Goal: Information Seeking & Learning: Compare options

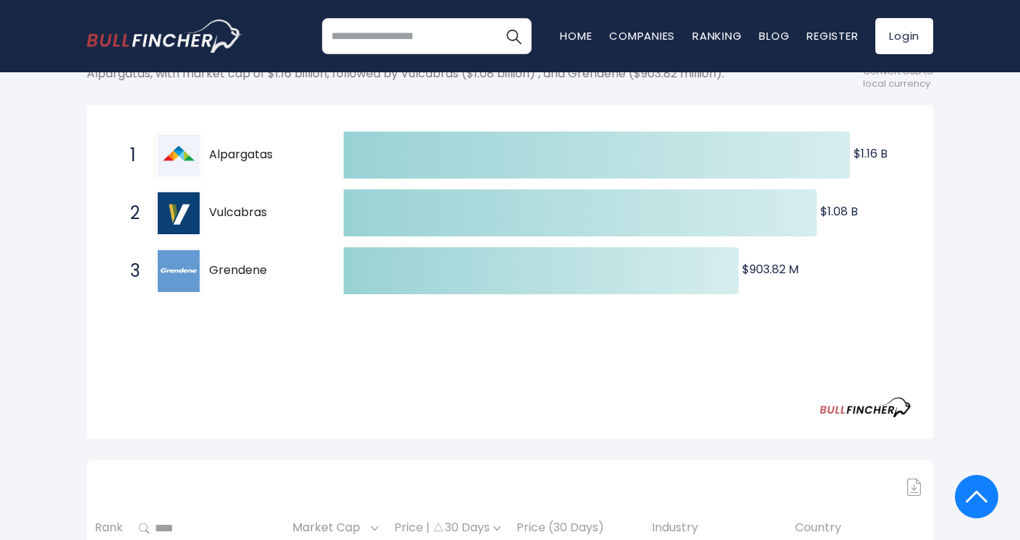
drag, startPoint x: 295, startPoint y: 279, endPoint x: 211, endPoint y: 269, distance: 84.5
click at [211, 269] on div "3 Grendene [DOMAIN_NAME]" at bounding box center [220, 271] width 195 height 46
drag, startPoint x: 278, startPoint y: 276, endPoint x: 214, endPoint y: 265, distance: 65.3
click at [214, 265] on span "Grendene" at bounding box center [263, 270] width 109 height 15
click at [232, 269] on span "Grendene" at bounding box center [263, 270] width 109 height 15
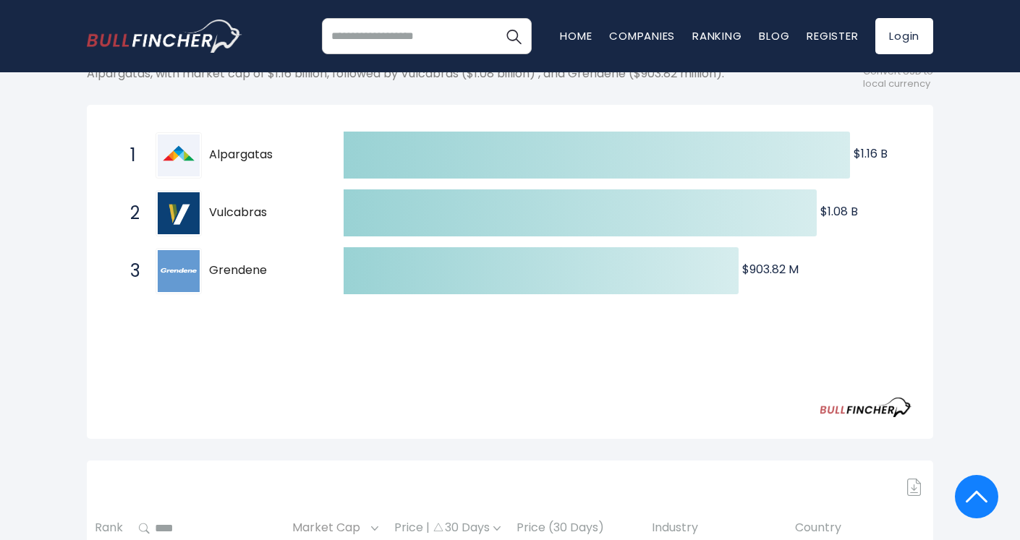
click at [232, 269] on span "Grendene" at bounding box center [263, 270] width 109 height 15
click at [231, 271] on span "Grendene" at bounding box center [263, 270] width 109 height 15
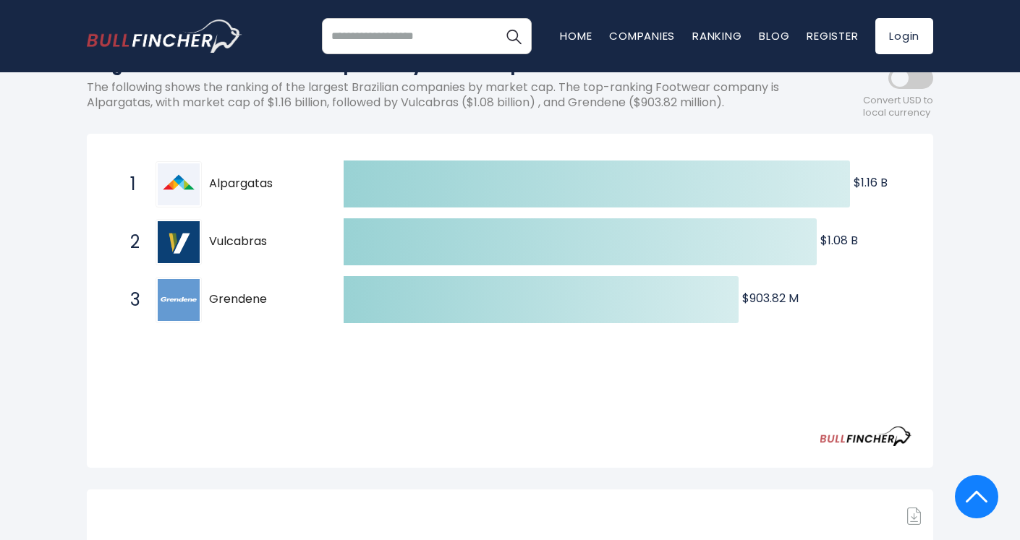
scroll to position [116, 0]
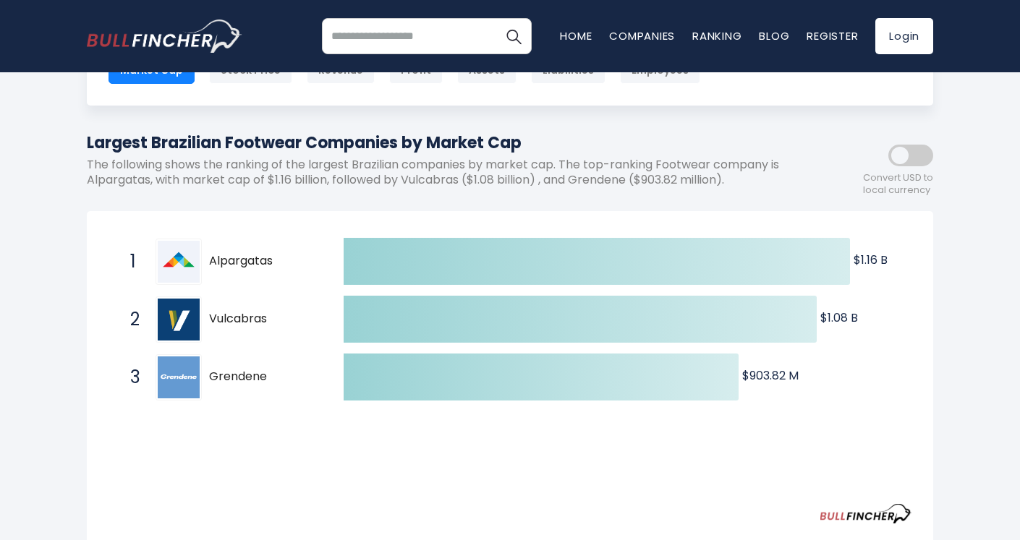
click at [238, 260] on span "Alpargatas" at bounding box center [263, 261] width 109 height 15
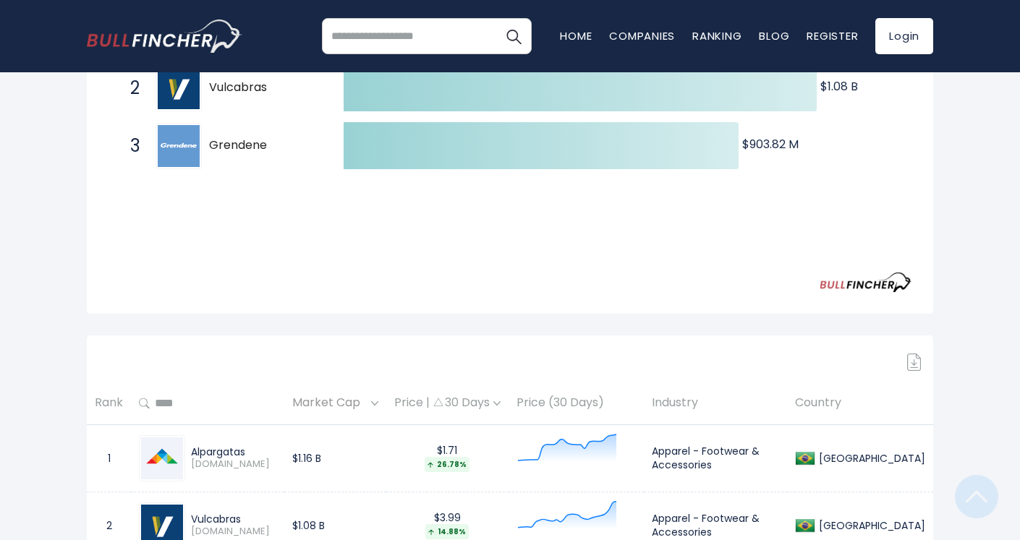
scroll to position [605, 0]
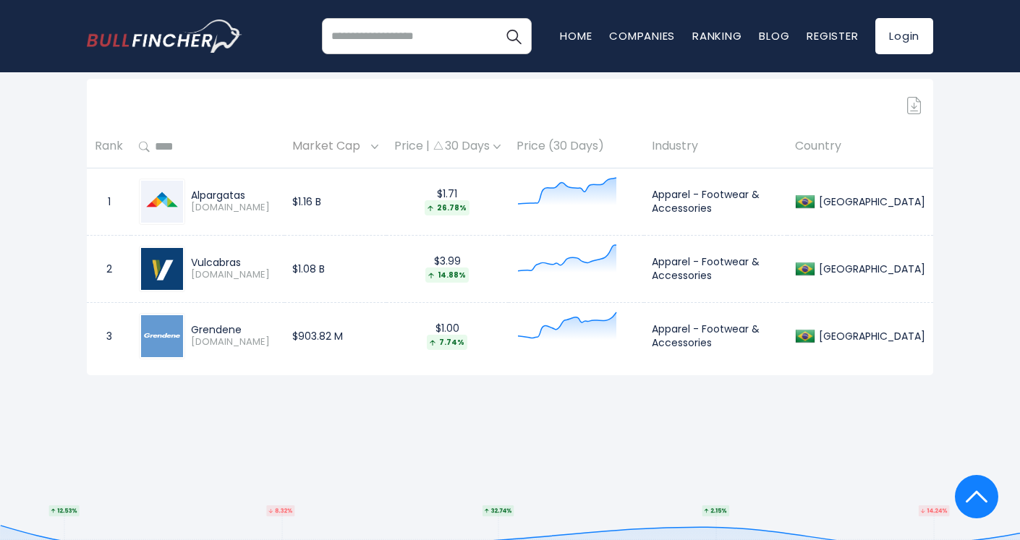
click at [228, 326] on div "Grendene" at bounding box center [233, 329] width 85 height 13
drag, startPoint x: 259, startPoint y: 198, endPoint x: 193, endPoint y: 193, distance: 66.0
click at [193, 193] on div "Alpargatas" at bounding box center [233, 195] width 85 height 13
copy div "Alpargatas"
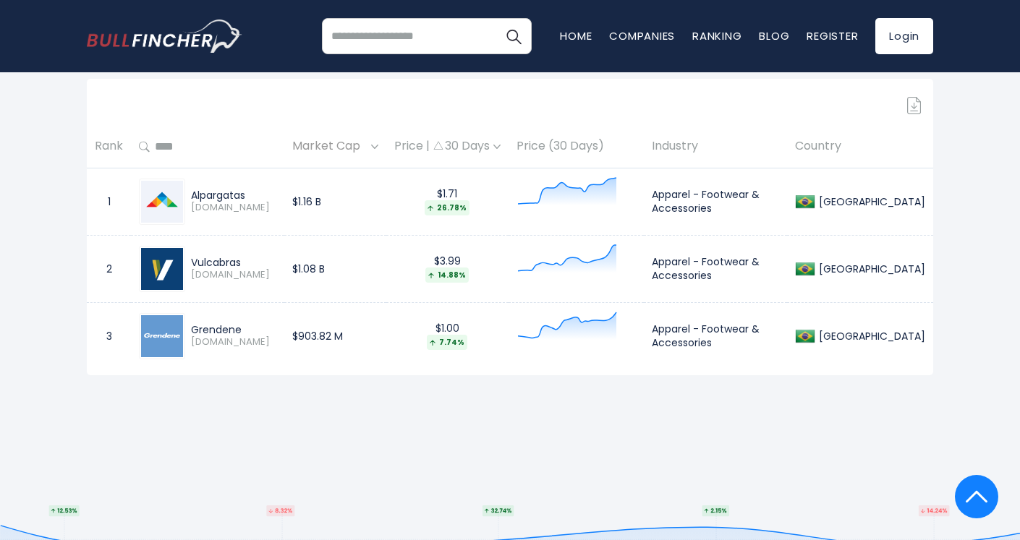
drag, startPoint x: 260, startPoint y: 262, endPoint x: 191, endPoint y: 259, distance: 68.8
click at [192, 259] on div "Vulcabras" at bounding box center [233, 262] width 85 height 13
copy div "Vulcabras"
drag, startPoint x: 250, startPoint y: 326, endPoint x: 196, endPoint y: 320, distance: 54.5
click at [196, 320] on div "Grendene [DOMAIN_NAME]" at bounding box center [207, 336] width 137 height 46
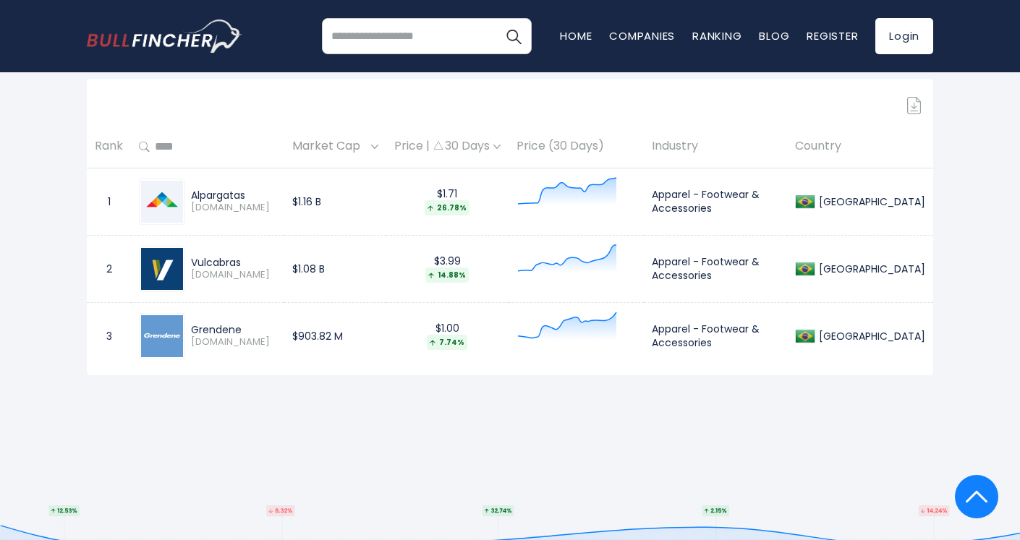
copy div "Grendene"
